Goal: Navigation & Orientation: Find specific page/section

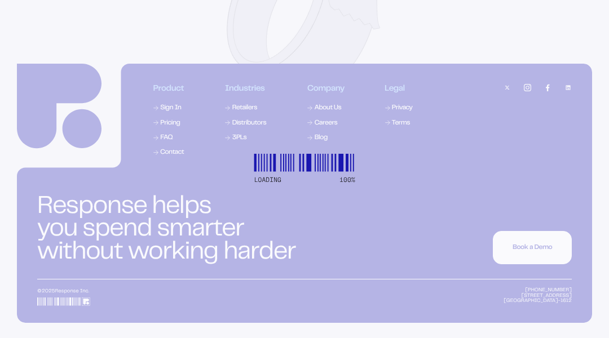
scroll to position [4072, 0]
